Goal: Communication & Community: Answer question/provide support

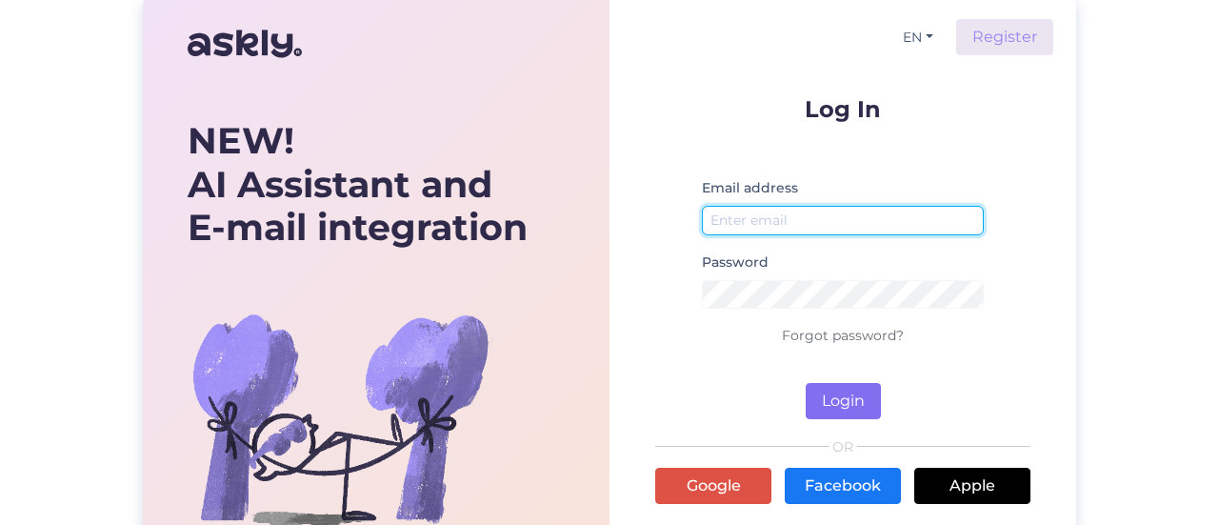
type input "[EMAIL_ADDRESS][DOMAIN_NAME]"
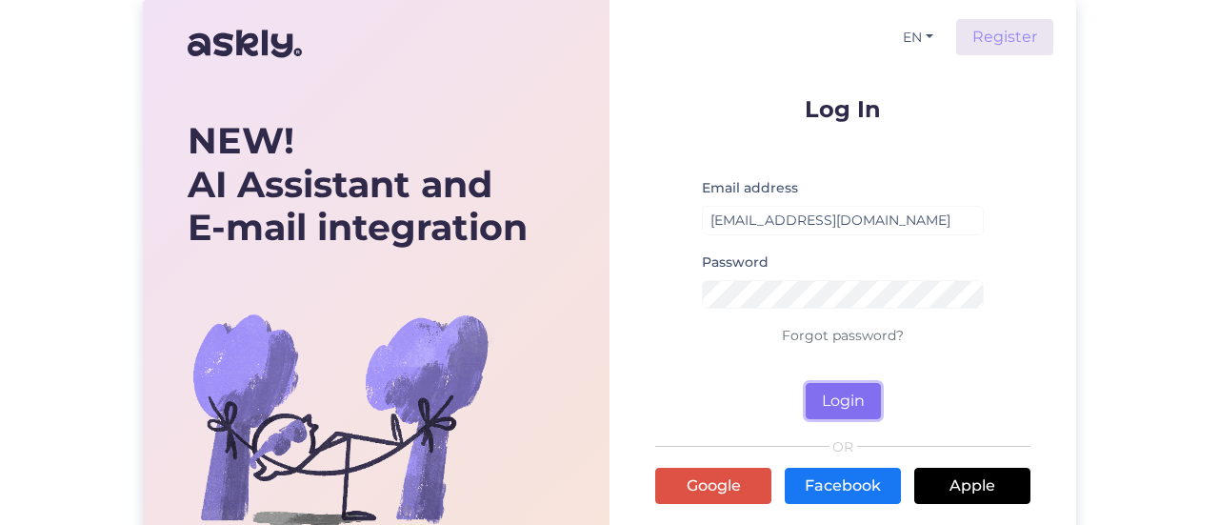
click at [846, 399] on button "Login" at bounding box center [843, 401] width 75 height 36
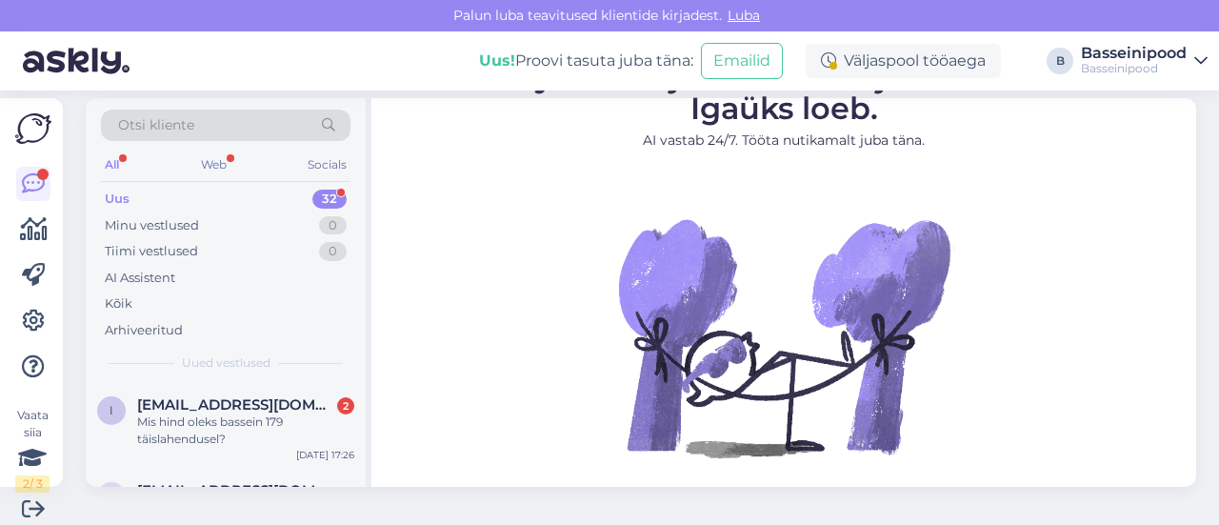
scroll to position [29, 0]
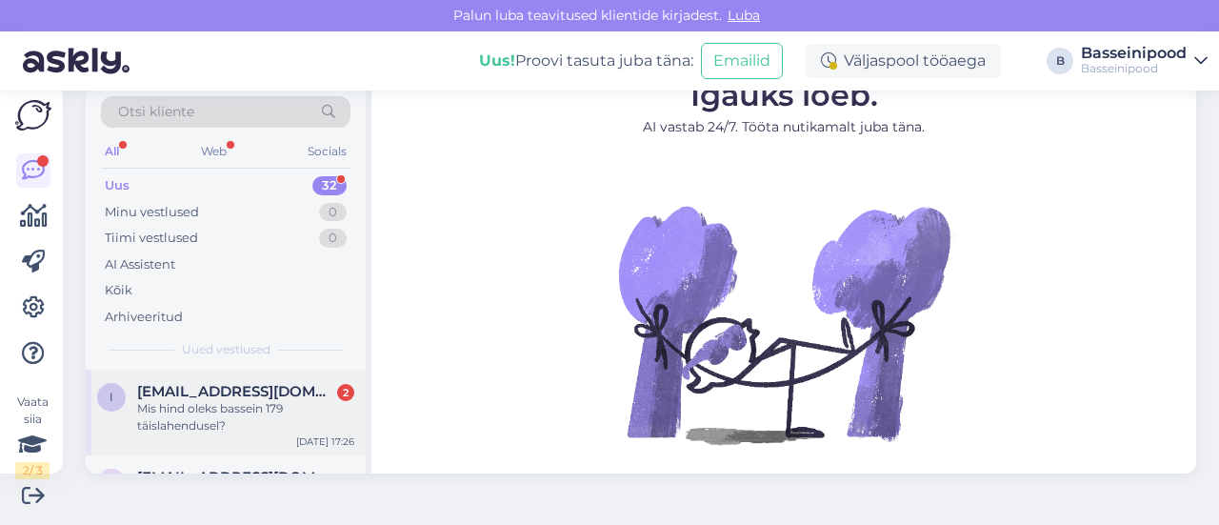
click at [236, 402] on div "Mis hind oleks bassein 179 täislahendusel?" at bounding box center [245, 417] width 217 height 34
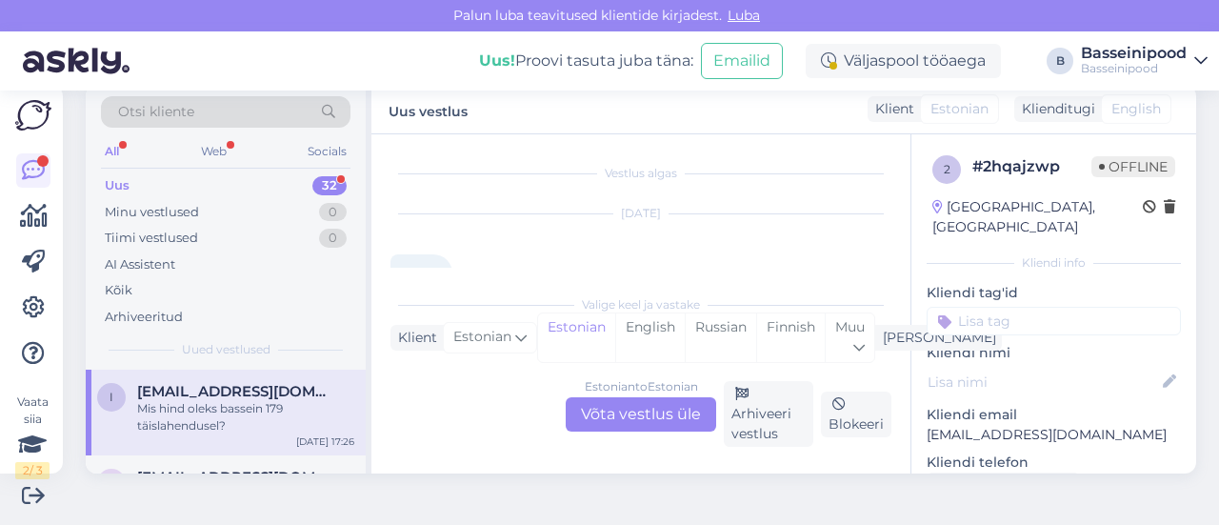
scroll to position [129, 0]
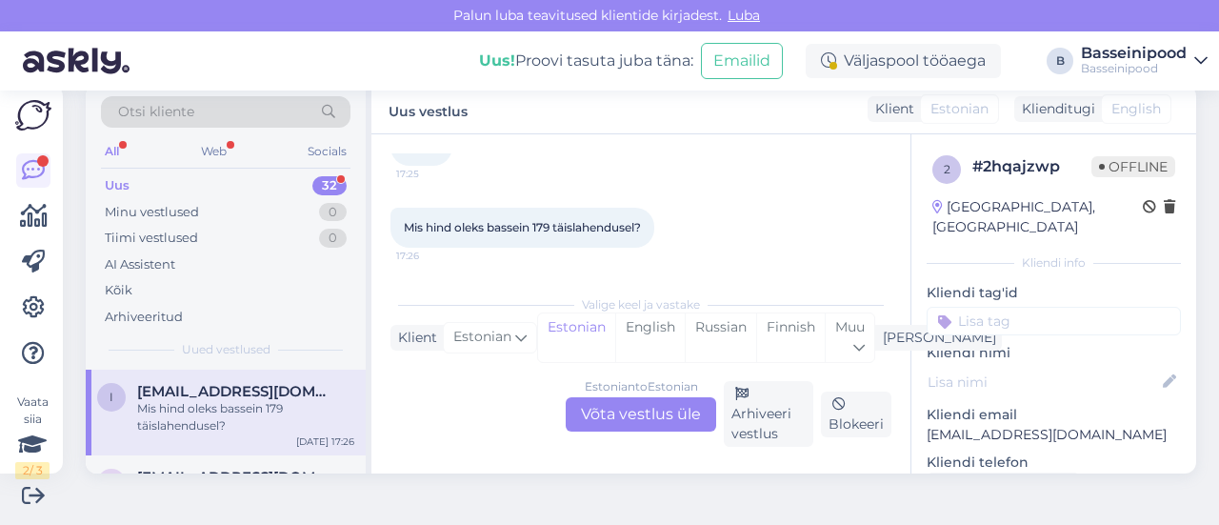
drag, startPoint x: 609, startPoint y: 417, endPoint x: 637, endPoint y: 429, distance: 30.3
click at [609, 417] on div "Estonian to Estonian Võta vestlus üle" at bounding box center [641, 414] width 150 height 34
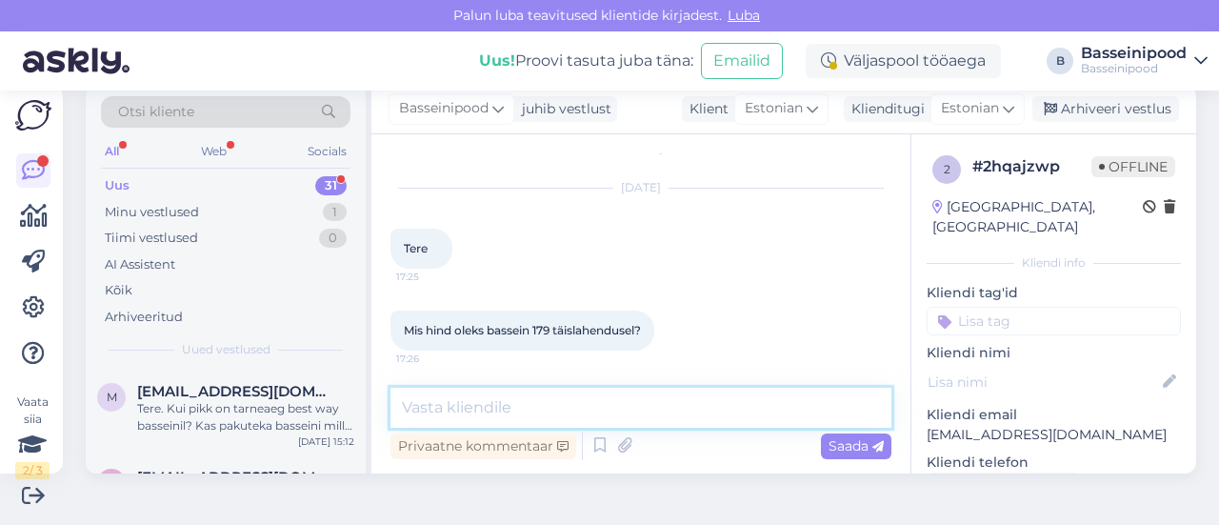
click at [478, 405] on textarea at bounding box center [640, 408] width 501 height 40
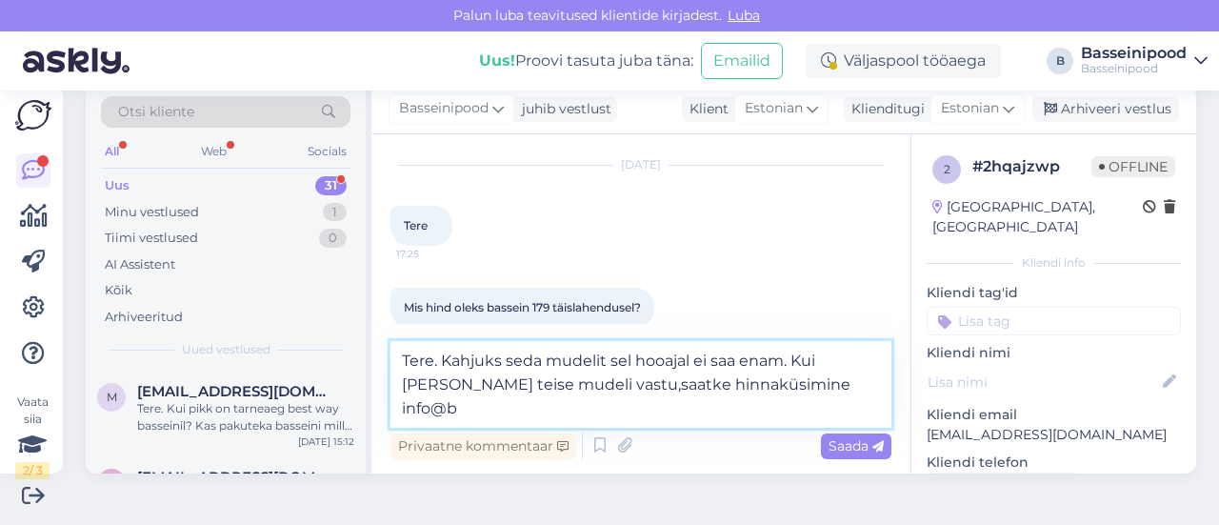
scroll to position [72, 0]
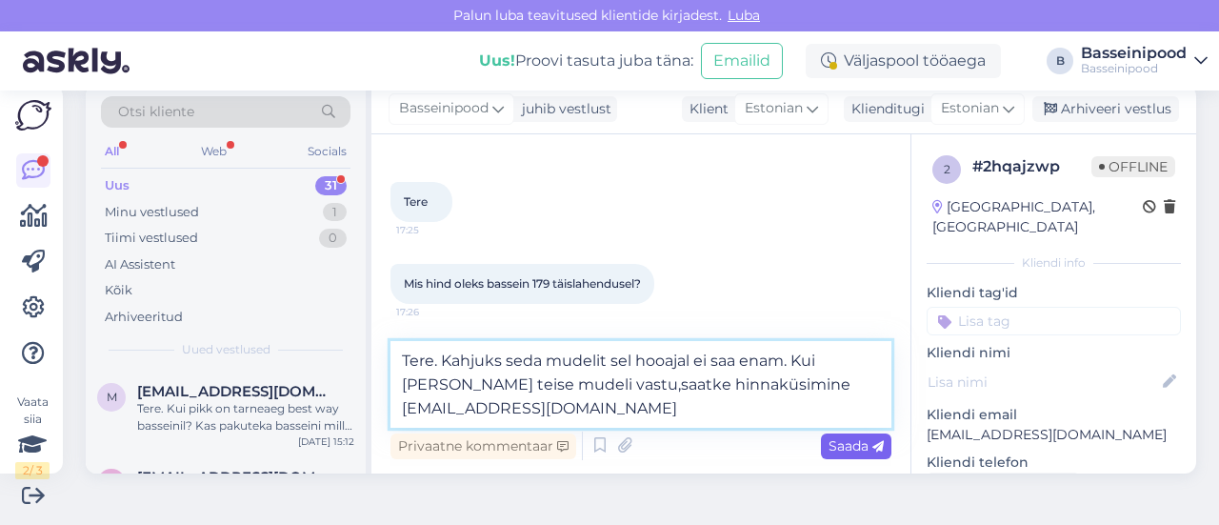
type textarea "Tere. Kahjuks seda mudelit sel hooajal ei saa enam. Kui [PERSON_NAME] teise mud…"
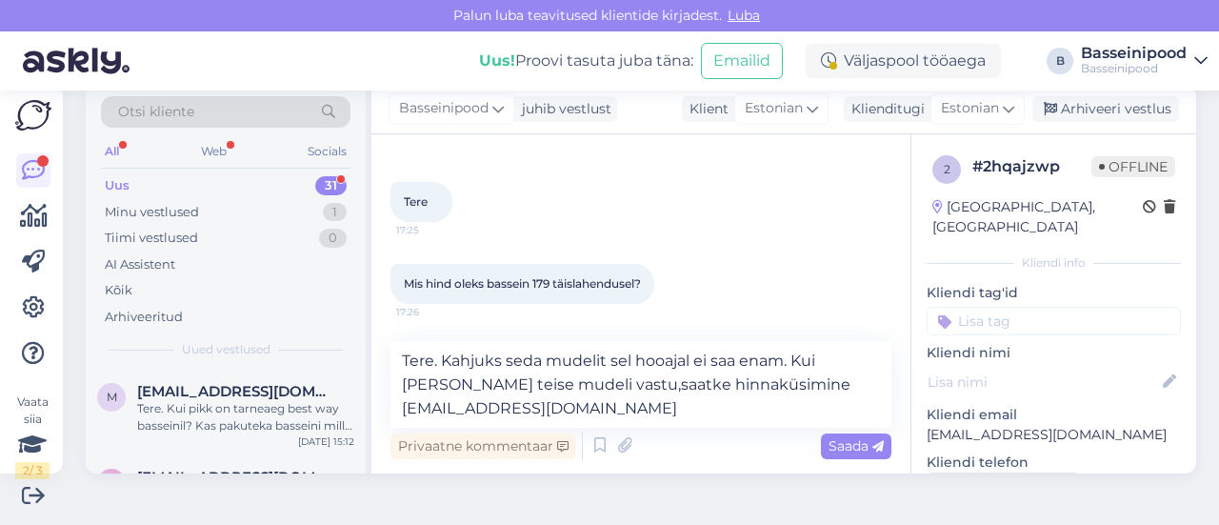
drag, startPoint x: 821, startPoint y: 444, endPoint x: 943, endPoint y: 456, distance: 122.5
click at [828, 444] on span "Saada" at bounding box center [855, 445] width 55 height 17
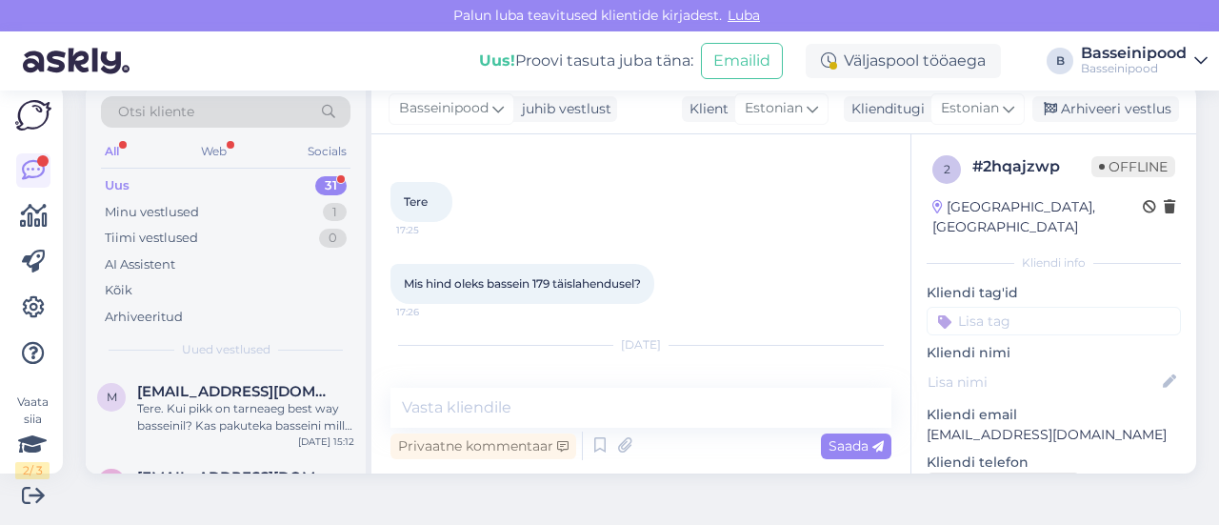
scroll to position [182, 0]
